Goal: Task Accomplishment & Management: Use online tool/utility

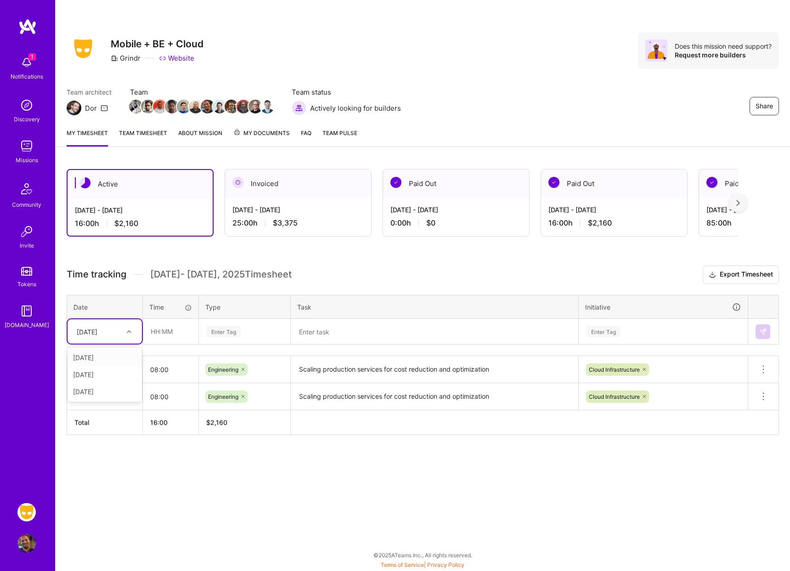
click at [128, 331] on icon at bounding box center [129, 331] width 5 height 5
click at [123, 374] on div "[DATE]" at bounding box center [104, 374] width 74 height 17
click at [173, 326] on input "text" at bounding box center [170, 331] width 55 height 24
type input "24:00"
click at [217, 335] on div "Enter Tag" at bounding box center [224, 331] width 34 height 14
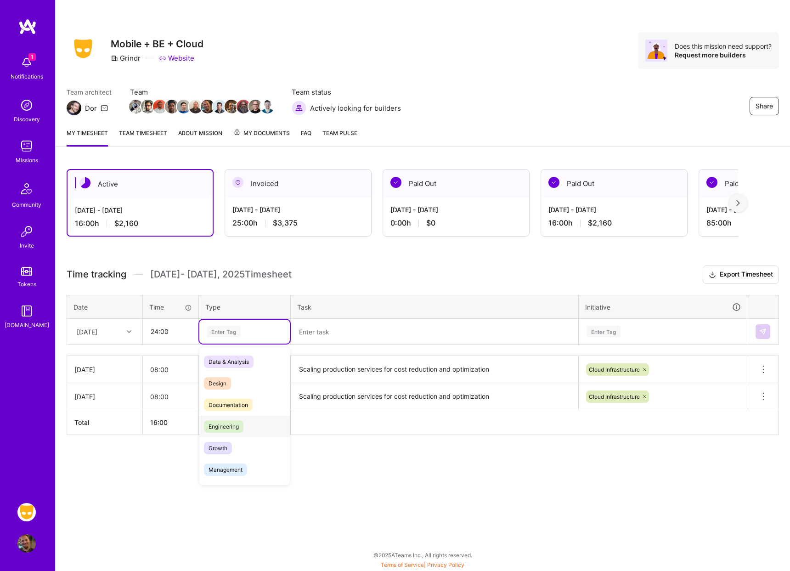
click at [237, 430] on span "Engineering" at bounding box center [223, 426] width 39 height 12
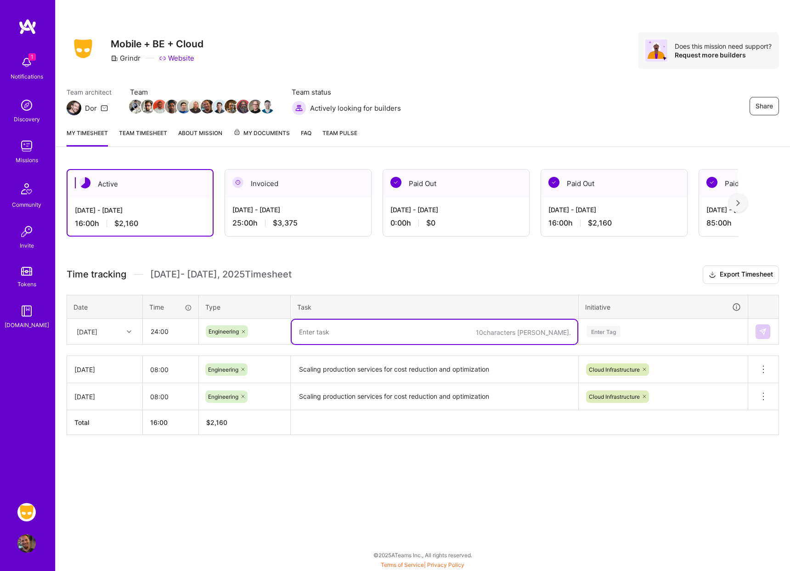
click at [380, 331] on textarea at bounding box center [435, 332] width 286 height 24
type textarea "a"
click at [662, 326] on div "Enter Tag" at bounding box center [662, 331] width 155 height 11
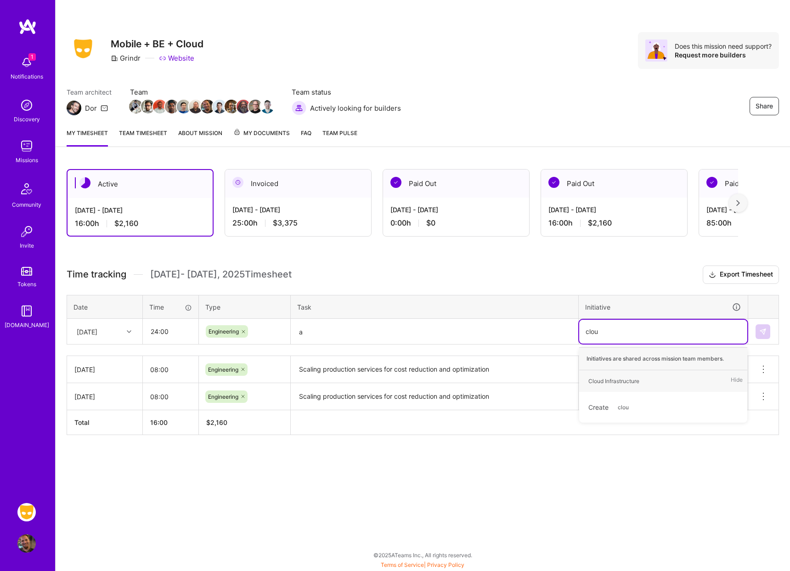
type input "cloud"
click at [613, 387] on div "Cloud Infrastructure Hide" at bounding box center [663, 381] width 168 height 22
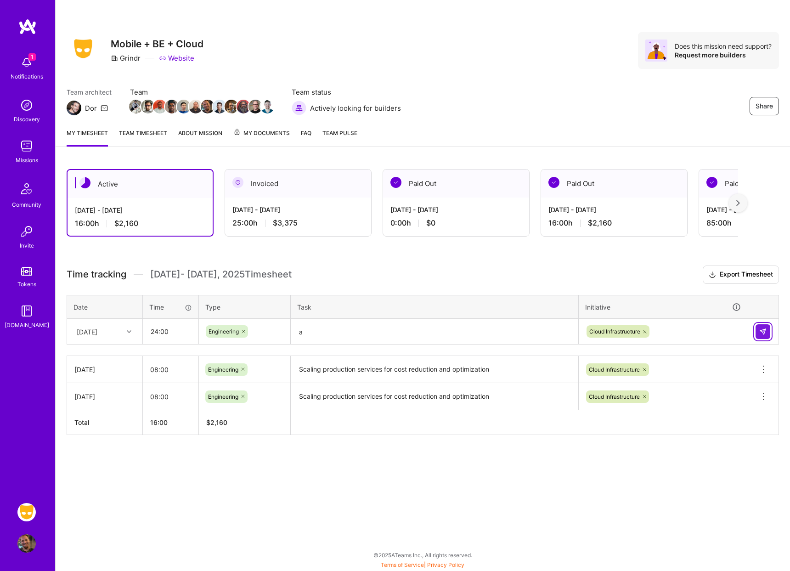
click at [763, 334] on img at bounding box center [762, 331] width 7 height 7
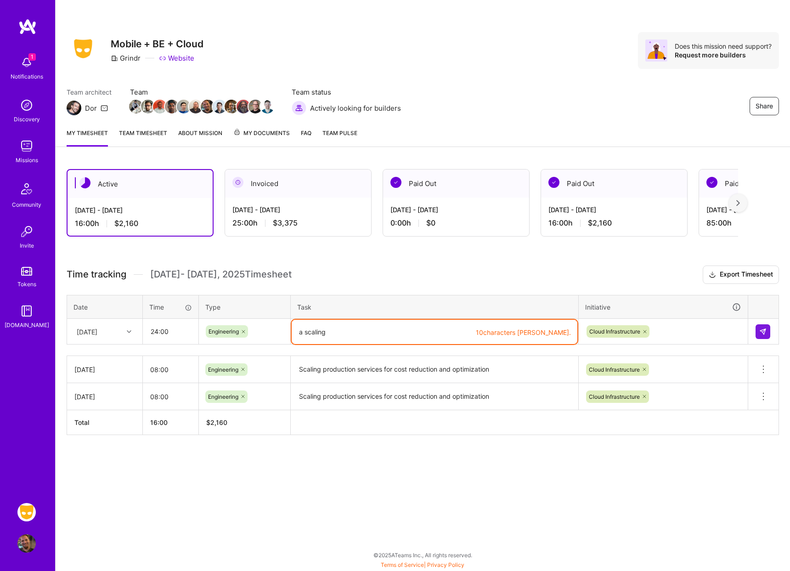
click at [466, 374] on textarea "Scaling production services for cost reduction and optimization" at bounding box center [435, 369] width 286 height 25
click at [391, 331] on textarea "a scaling" at bounding box center [435, 332] width 286 height 24
paste textarea "Scaling production services for cost reduction and optimization"
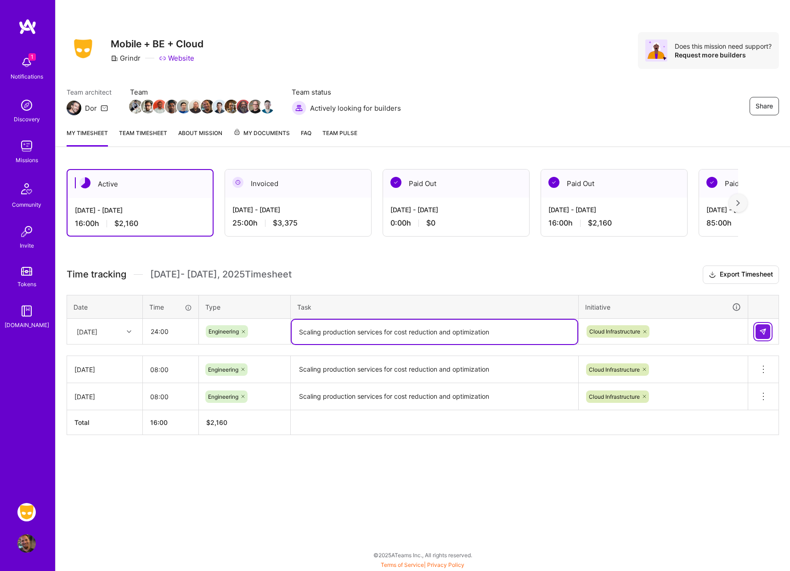
type textarea "Scaling production services for cost reduction and optimization"
click at [767, 334] on button at bounding box center [762, 331] width 15 height 15
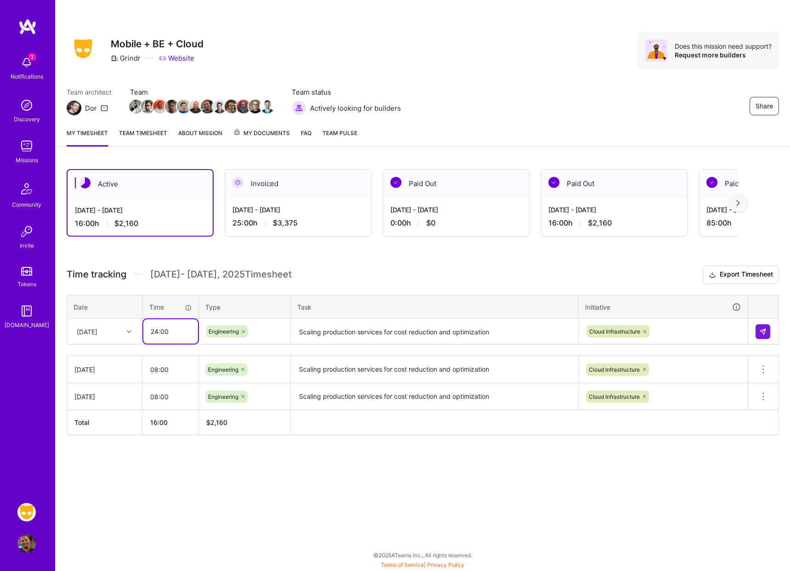
click at [157, 332] on input "24:00" at bounding box center [170, 331] width 55 height 24
type input "20:00"
click at [763, 328] on img at bounding box center [762, 331] width 7 height 7
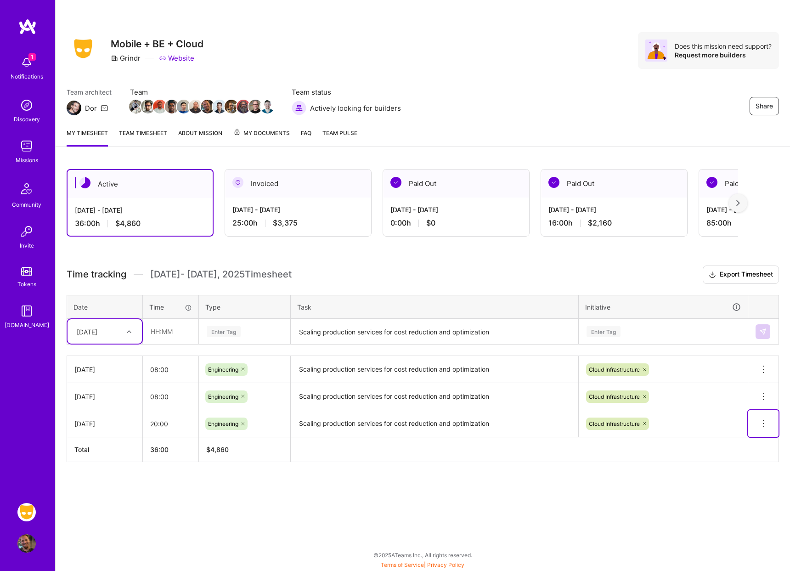
click at [764, 423] on icon at bounding box center [763, 423] width 11 height 11
click at [752, 441] on button "Delete row" at bounding box center [741, 439] width 48 height 22
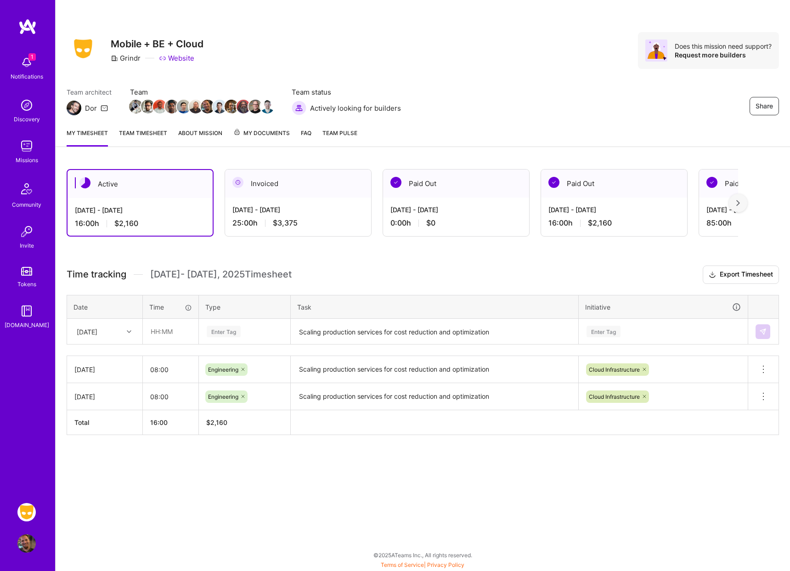
click at [735, 207] on div at bounding box center [738, 203] width 18 height 18
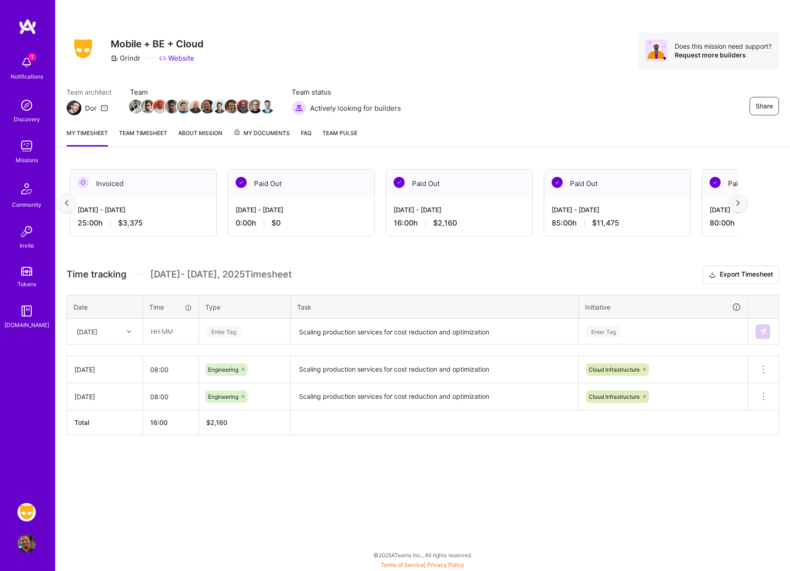
scroll to position [0, 166]
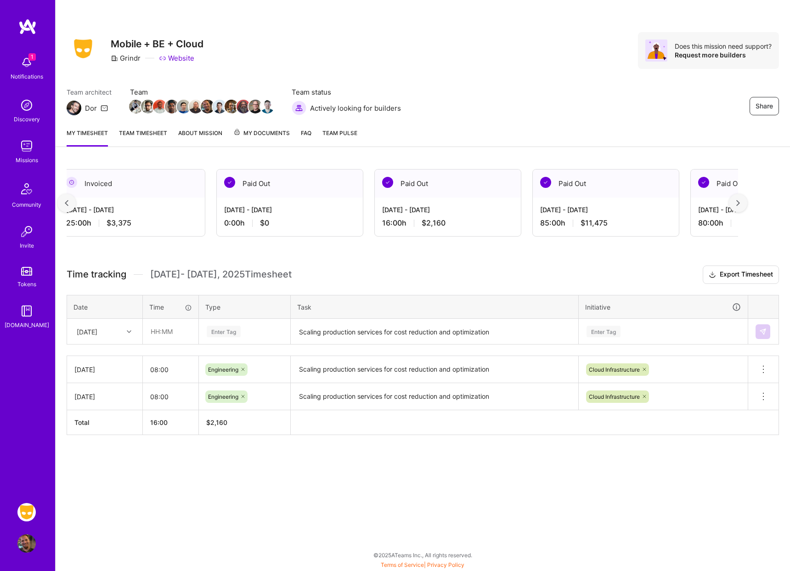
click at [639, 200] on div "[DATE] - [DATE] 85:00 h $11,475" at bounding box center [606, 216] width 146 height 38
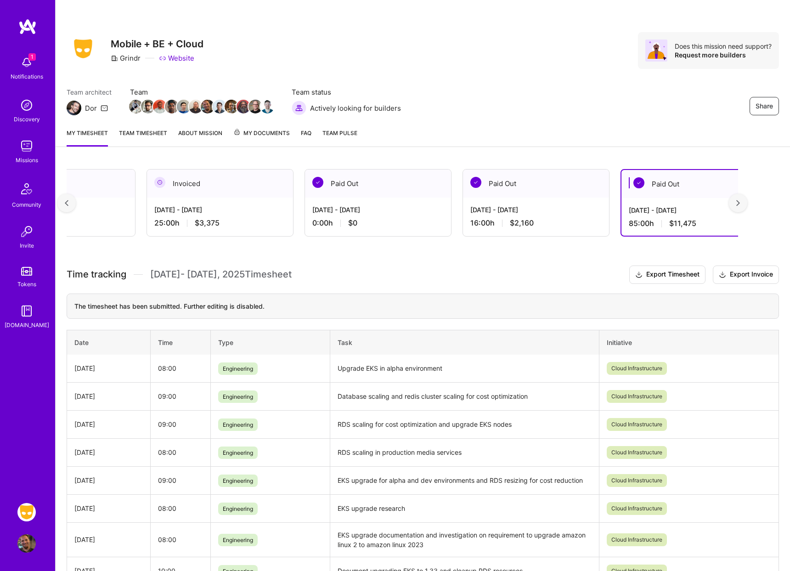
scroll to position [0, 0]
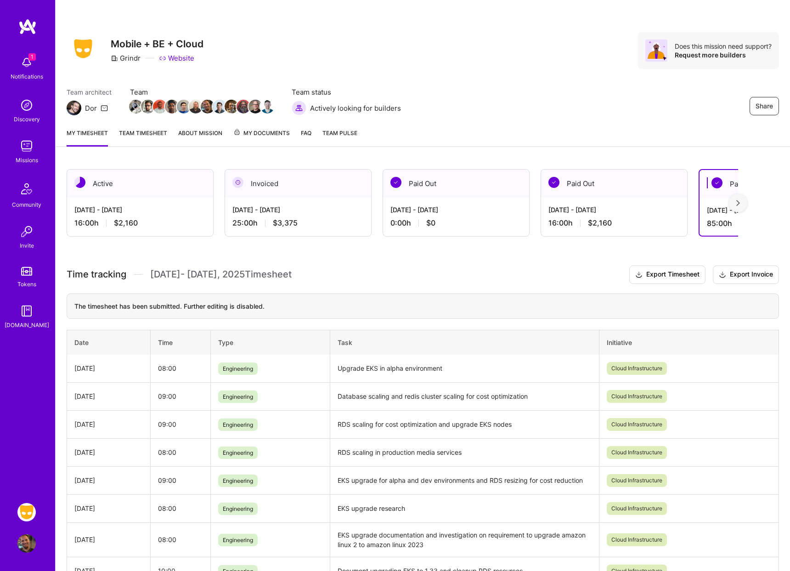
click at [173, 213] on div "[DATE] - [DATE]" at bounding box center [139, 210] width 131 height 10
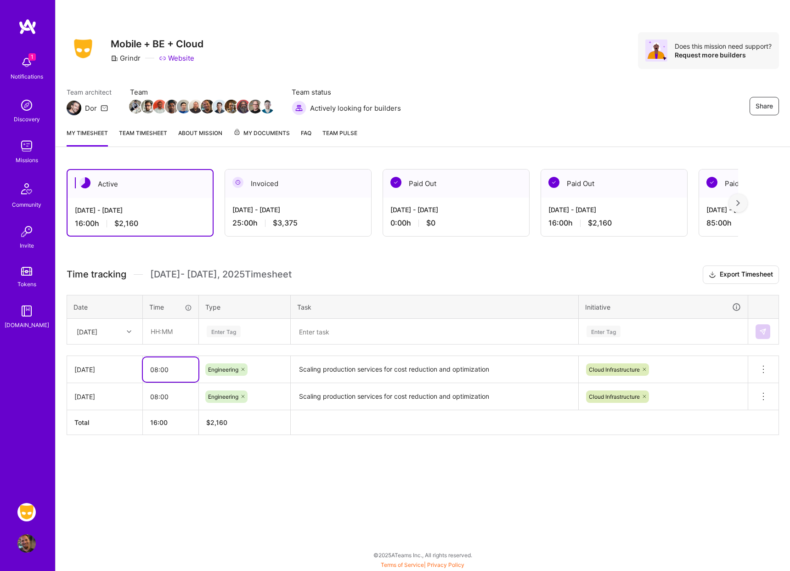
click at [157, 371] on input "08:00" at bounding box center [171, 369] width 56 height 24
type input "09:00"
click at [306, 507] on div "Share Mobile + BE + Cloud Grindr Website Does this mission need support? Reques…" at bounding box center [422, 285] width 735 height 571
click at [618, 123] on div "My timesheet Team timesheet About Mission My Documents FAQ Team Pulse" at bounding box center [423, 134] width 734 height 26
click at [204, 466] on div "Active [DATE] - [DATE] 17:00 h $2,295 Invoiced [DATE] - [DATE] 25:00 h $3,375 P…" at bounding box center [423, 319] width 734 height 322
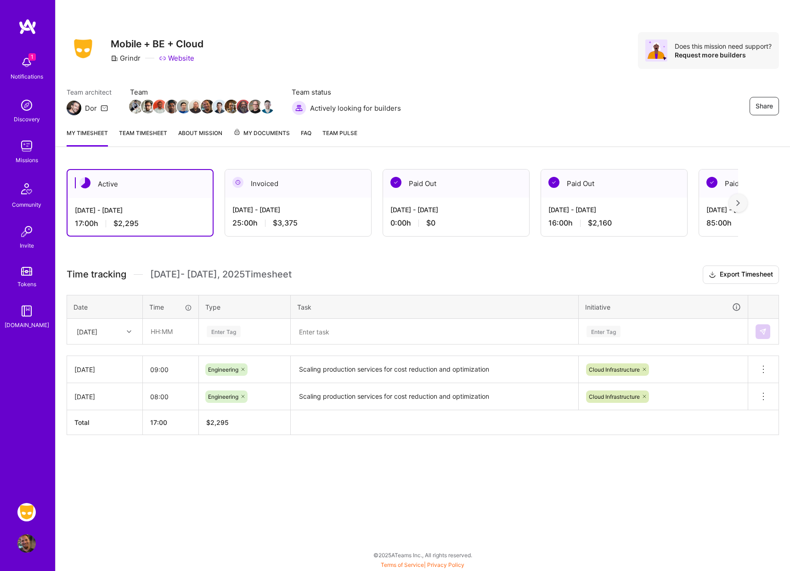
click at [743, 204] on div at bounding box center [738, 203] width 18 height 18
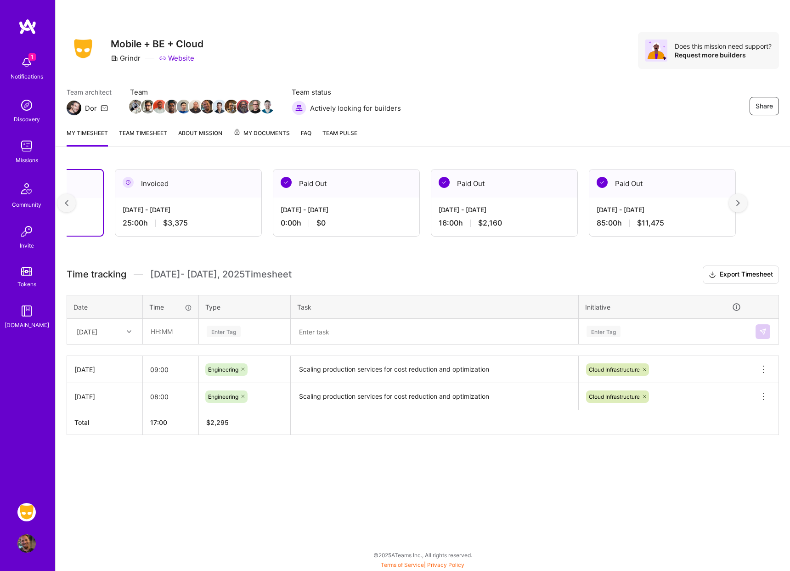
scroll to position [0, 166]
